Goal: Information Seeking & Learning: Learn about a topic

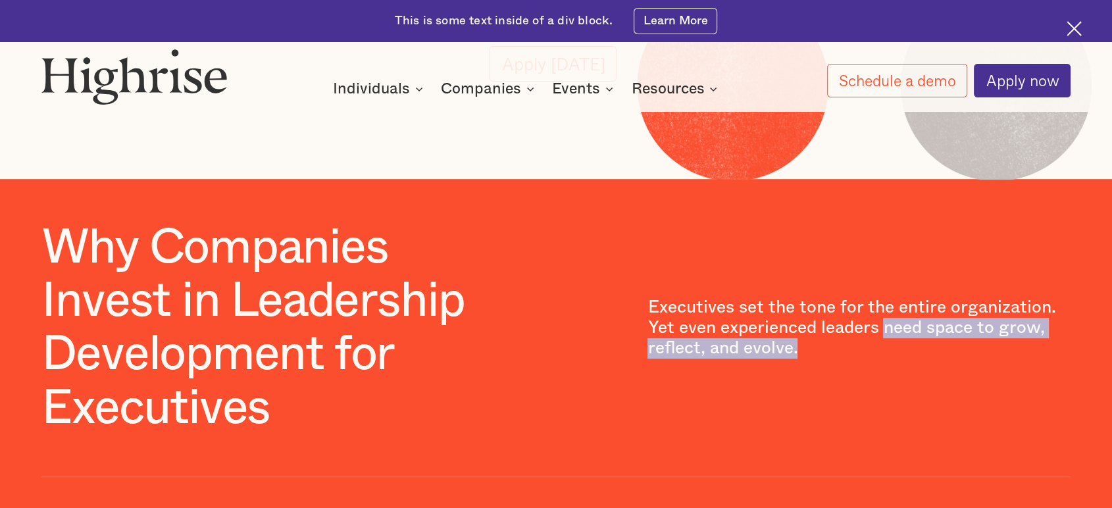
scroll to position [438, 0]
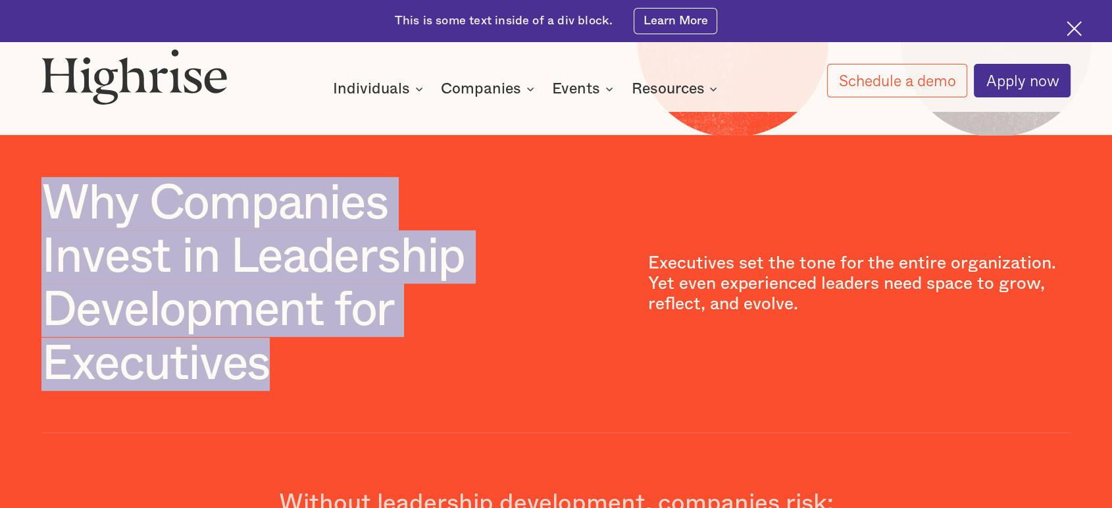
drag, startPoint x: 48, startPoint y: 221, endPoint x: 416, endPoint y: 404, distance: 410.8
click at [416, 391] on h1 "Why Companies Invest in Leadership Development for Executives" at bounding box center [253, 284] width 424 height 214
copy h1 "Why Companies Invest in Leadership Development for Executives"
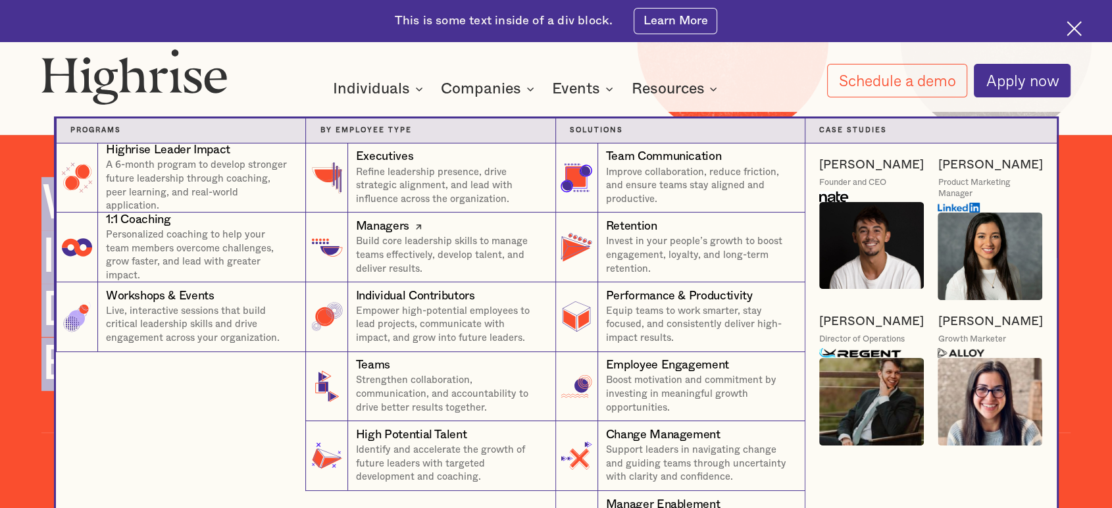
click at [433, 282] on link "Managers Build core leadership skills to manage teams effectively, develop tale…" at bounding box center [430, 248] width 250 height 70
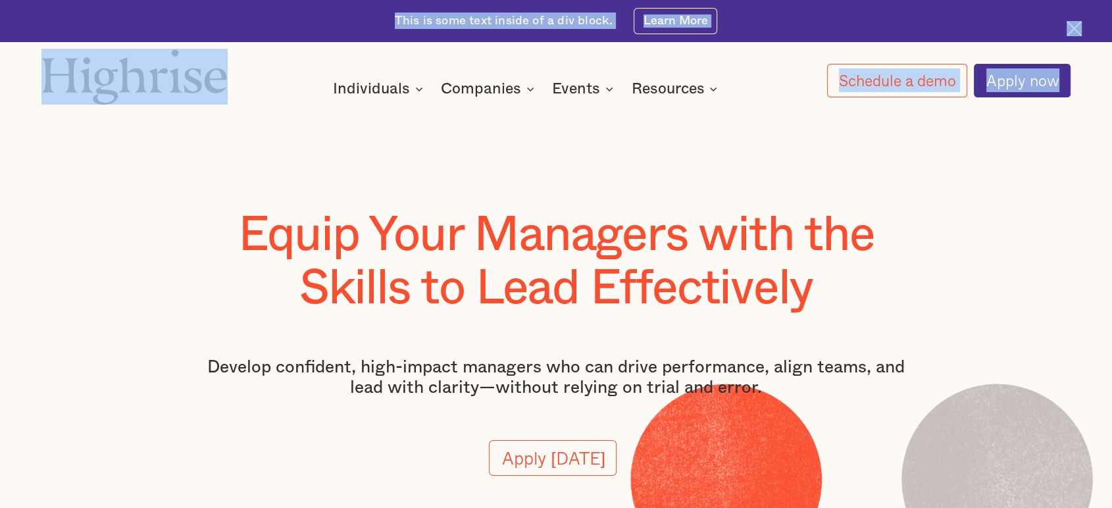
drag, startPoint x: 479, startPoint y: 82, endPoint x: 449, endPoint y: 113, distance: 43.7
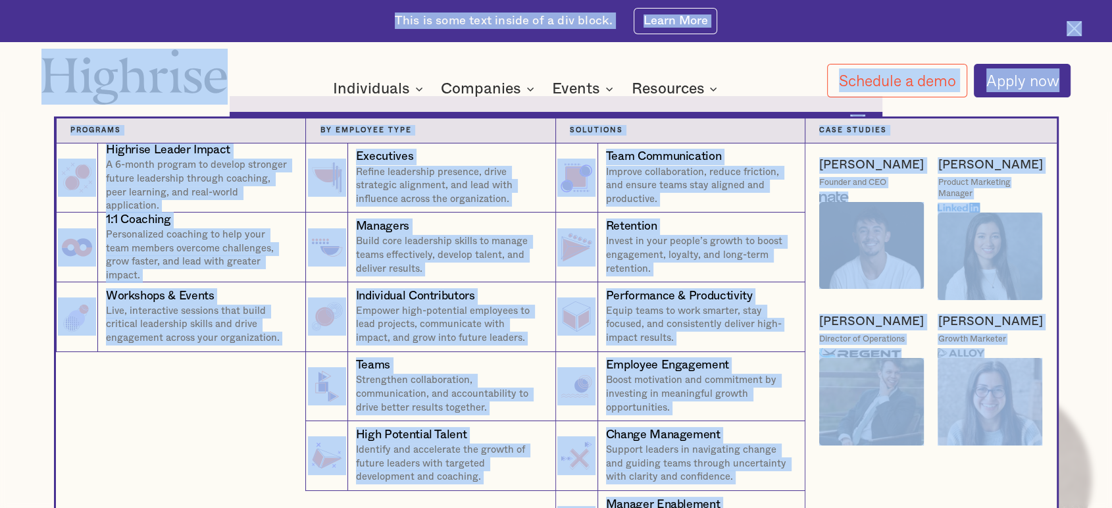
click at [463, 88] on div "Companies" at bounding box center [481, 89] width 80 height 16
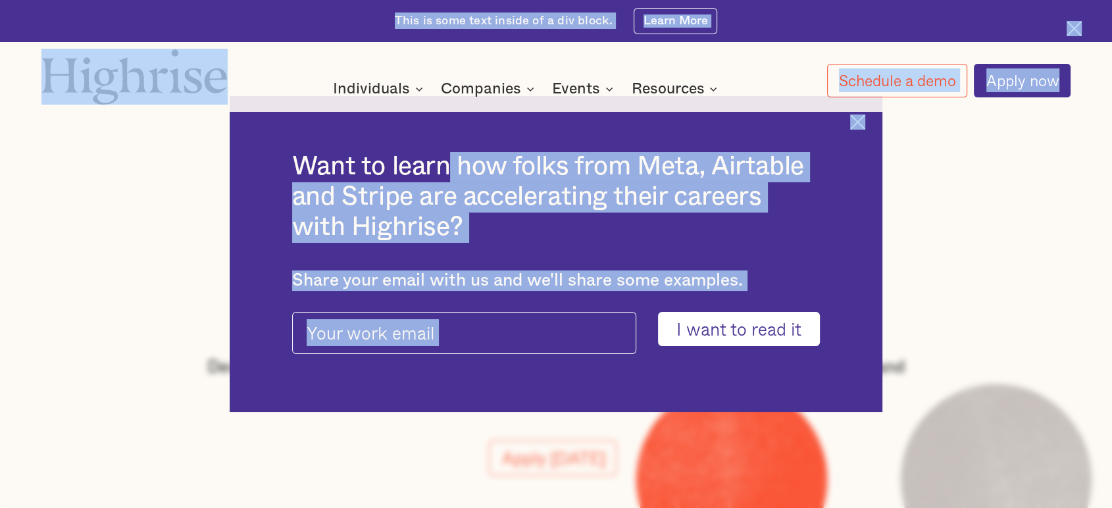
click at [463, 88] on div "Companies" at bounding box center [481, 89] width 80 height 16
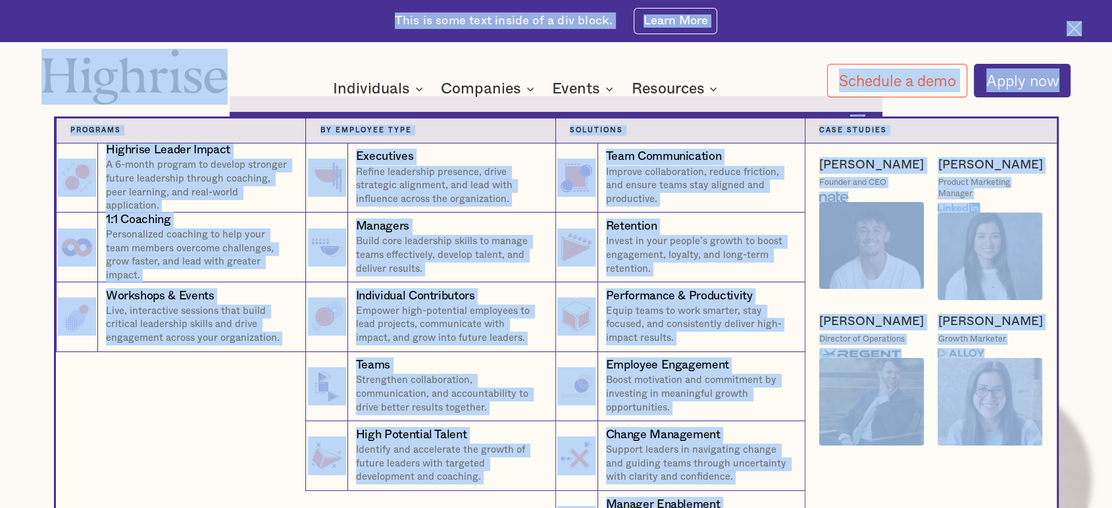
click at [63, 126] on div "Programs 4" at bounding box center [181, 130] width 250 height 25
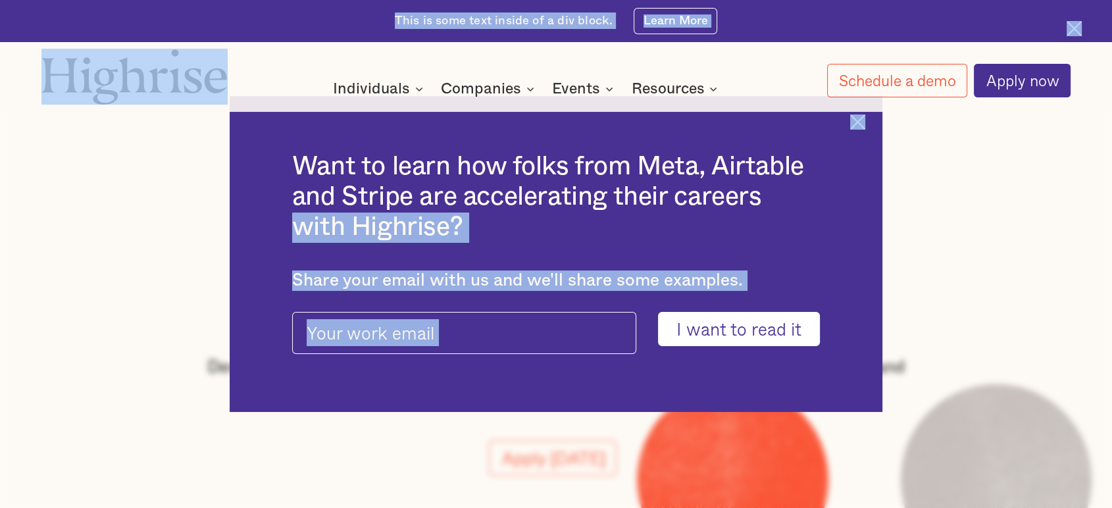
drag, startPoint x: 64, startPoint y: 130, endPoint x: 771, endPoint y: 189, distance: 709.1
click at [865, 118] on img at bounding box center [857, 121] width 15 height 15
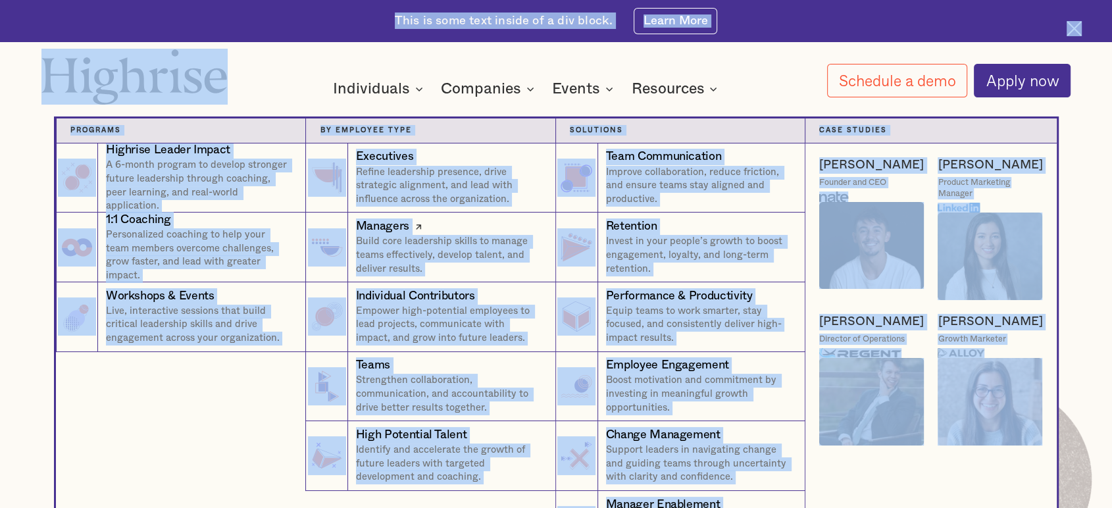
copy body "with Highrise? Share your email with us and we'll share some examples. Thank yo…"
